Goal: Task Accomplishment & Management: Complete application form

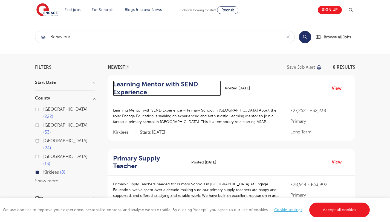
click at [144, 86] on h2 "Learning Mentor with SEND Experience" at bounding box center [165, 89] width 104 height 16
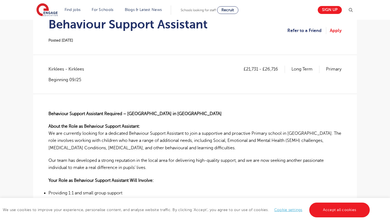
scroll to position [67, 0]
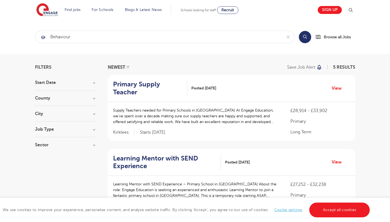
click at [73, 98] on h3 "County" at bounding box center [65, 98] width 60 height 4
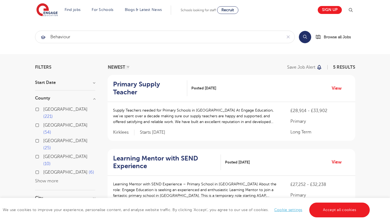
click at [47, 179] on button "Show more" at bounding box center [46, 181] width 23 height 5
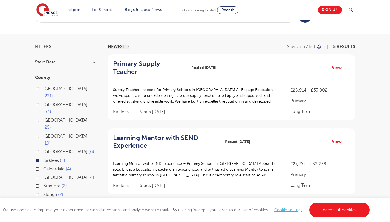
scroll to position [21, 0]
click at [43, 165] on label "Calderdale 4" at bounding box center [57, 168] width 28 height 7
click at [43, 166] on input "Calderdale 4" at bounding box center [45, 168] width 4 height 4
checkbox input "true"
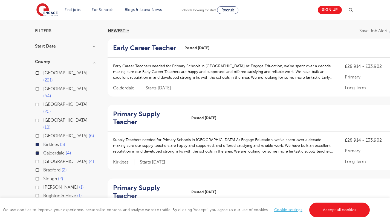
scroll to position [40, 0]
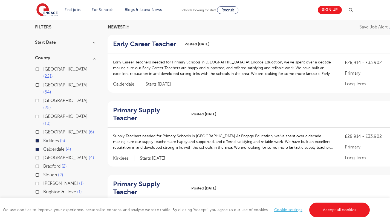
click at [43, 163] on label "Bradford 2" at bounding box center [55, 166] width 24 height 7
click at [43, 164] on input "Bradford 2" at bounding box center [45, 166] width 4 height 4
checkbox input "true"
click at [37, 198] on div "Wakefield 1" at bounding box center [65, 202] width 60 height 8
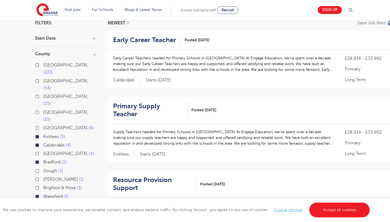
scroll to position [46, 0]
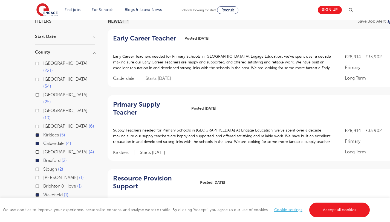
click at [43, 149] on label "North Yorkshire 4" at bounding box center [68, 152] width 51 height 7
click at [43, 150] on input "North Yorkshire 4" at bounding box center [45, 152] width 4 height 4
checkbox input "true"
click at [43, 149] on label "North Yorkshire 4" at bounding box center [68, 152] width 51 height 7
click at [43, 150] on input "North Yorkshire 4" at bounding box center [45, 152] width 4 height 4
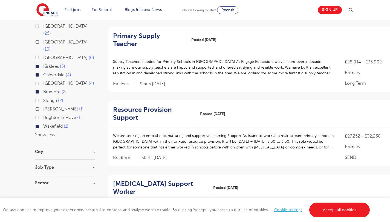
scroll to position [114, 0]
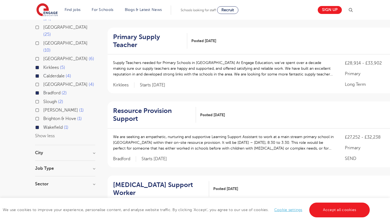
click at [50, 151] on div "City Kirklees 5 Bradford 2 Wakefield 1 Show more" at bounding box center [65, 156] width 60 height 10
click at [73, 151] on h3 "City" at bounding box center [65, 153] width 60 height 4
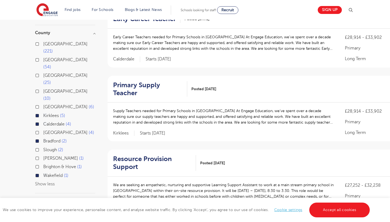
scroll to position [0, 0]
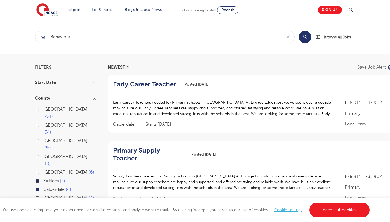
click at [130, 103] on p "Early Career Teachers needed for Primary Schools in Halifax At Engage Education…" at bounding box center [223, 108] width 221 height 17
click at [217, 69] on div "NEWEST OLDEST Save job alert 12 RESULTS" at bounding box center [268, 67] width 321 height 4
click at [141, 87] on h2 "Early Career Teacher" at bounding box center [144, 85] width 63 height 8
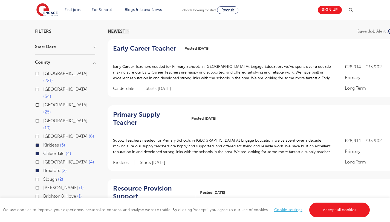
scroll to position [36, 0]
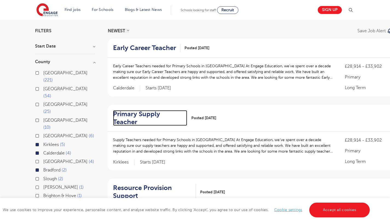
click at [156, 113] on h2 "Primary Supply Teacher" at bounding box center [148, 118] width 70 height 16
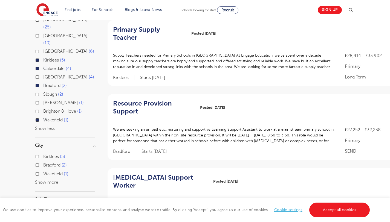
scroll to position [122, 0]
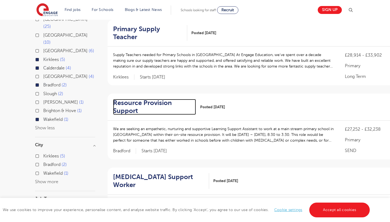
click at [141, 99] on h2 "Resource Provision Support" at bounding box center [152, 107] width 79 height 16
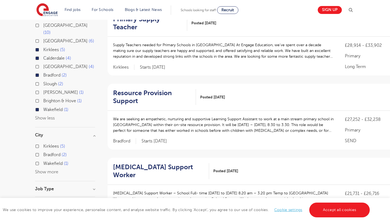
scroll to position [133, 0]
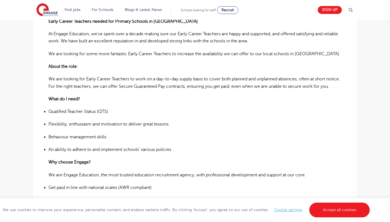
scroll to position [161, 0]
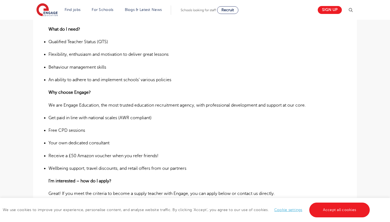
scroll to position [234, 0]
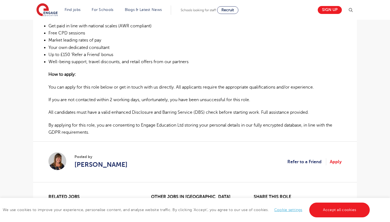
scroll to position [322, 0]
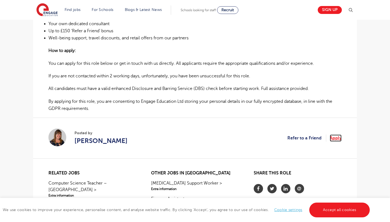
click at [335, 136] on link "Apply" at bounding box center [336, 138] width 12 height 7
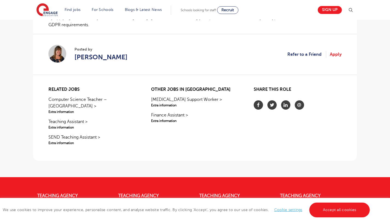
scroll to position [398, 0]
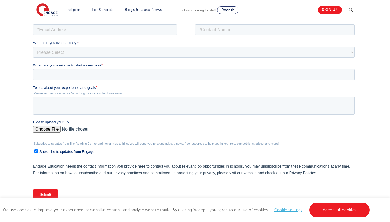
scroll to position [121, 0]
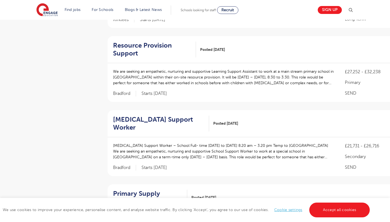
scroll to position [179, 0]
click at [176, 116] on h2 "Autism Support Worker" at bounding box center [159, 124] width 92 height 16
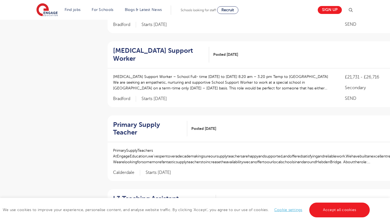
scroll to position [251, 0]
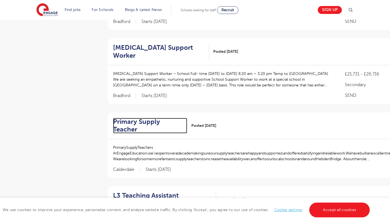
click at [174, 118] on h2 "Primary Supply Teacher" at bounding box center [148, 126] width 70 height 16
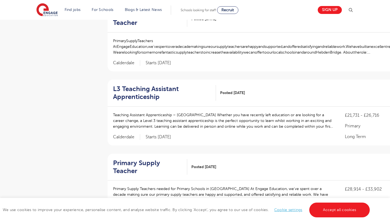
scroll to position [382, 0]
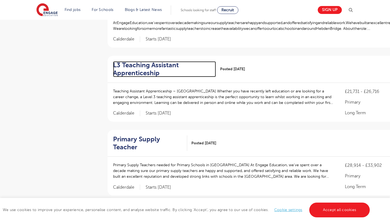
click at [148, 61] on h2 "L3 Teaching Assistant Apprenticeship" at bounding box center [162, 69] width 99 height 16
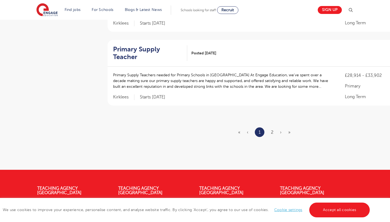
scroll to position [694, 0]
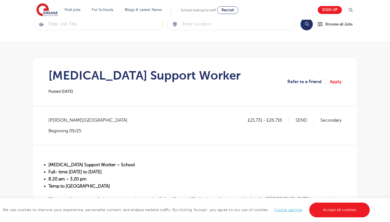
scroll to position [8, 0]
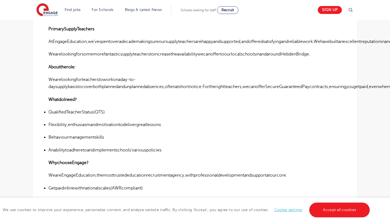
scroll to position [166, 0]
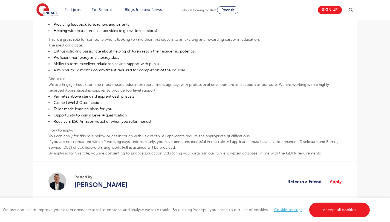
scroll to position [229, 0]
